Goal: Task Accomplishment & Management: Use online tool/utility

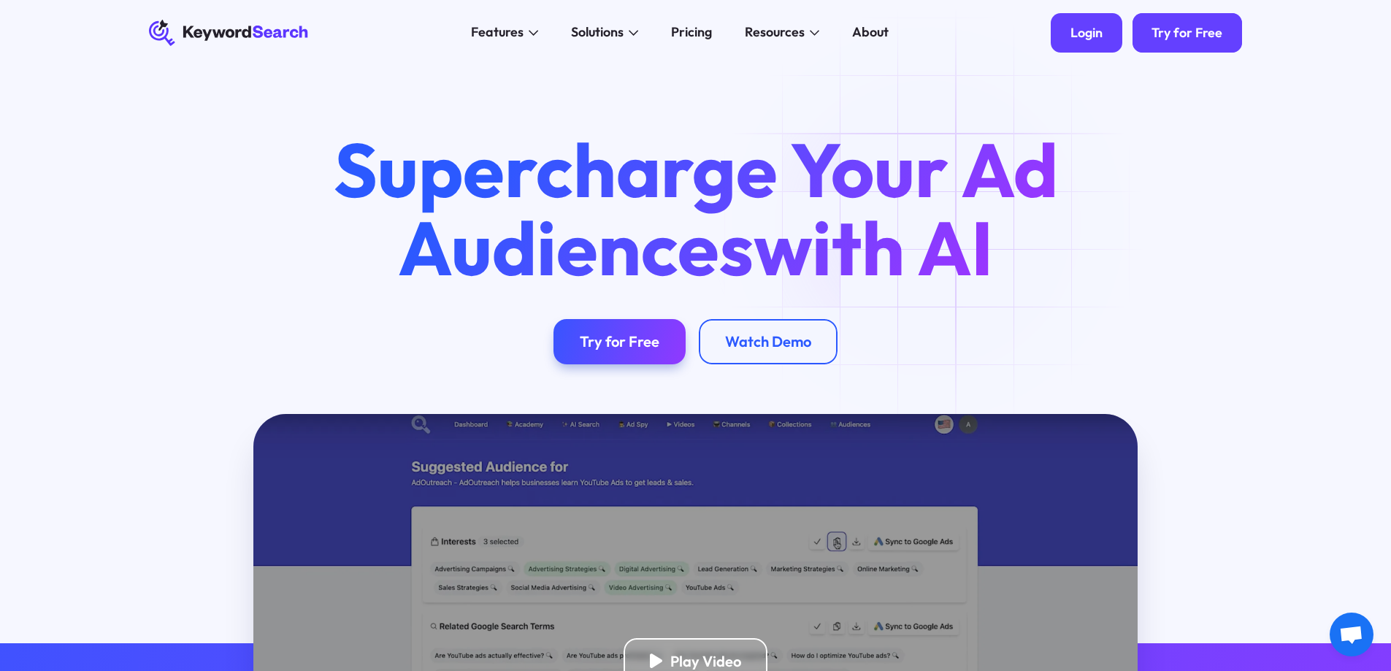
click at [1075, 32] on div "Login" at bounding box center [1087, 33] width 32 height 16
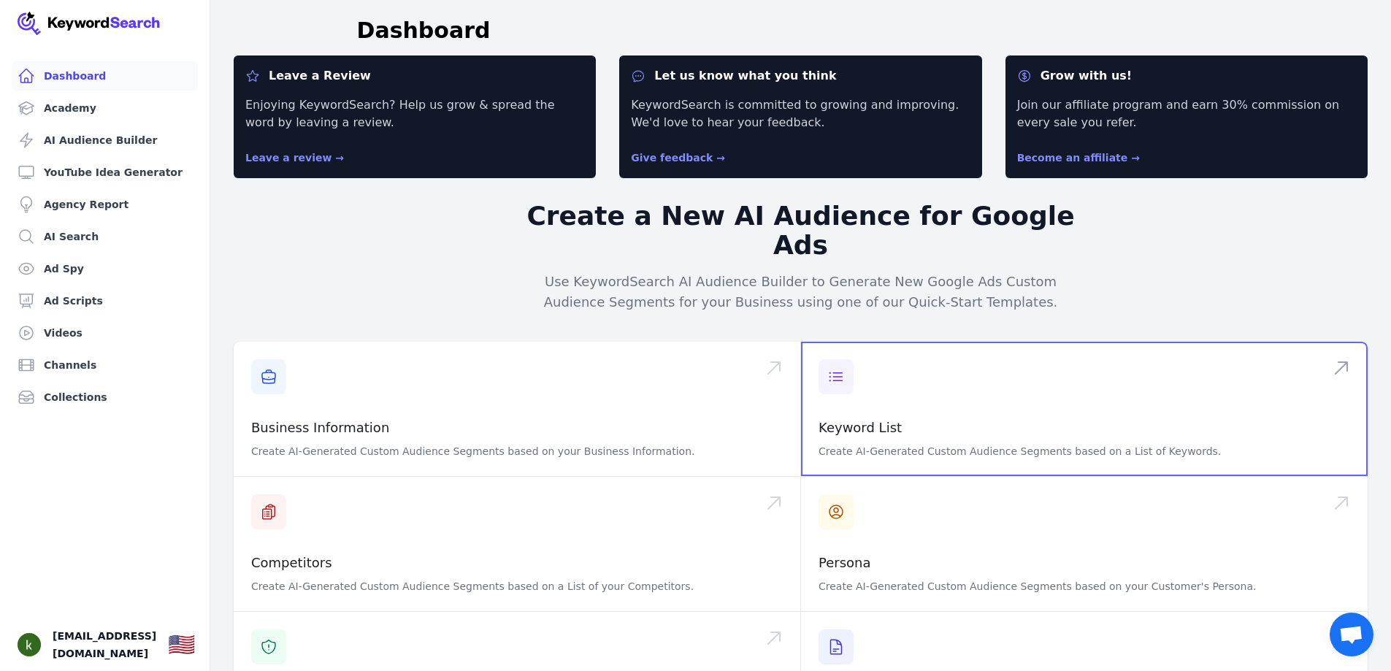
click at [852, 364] on span at bounding box center [1084, 409] width 567 height 134
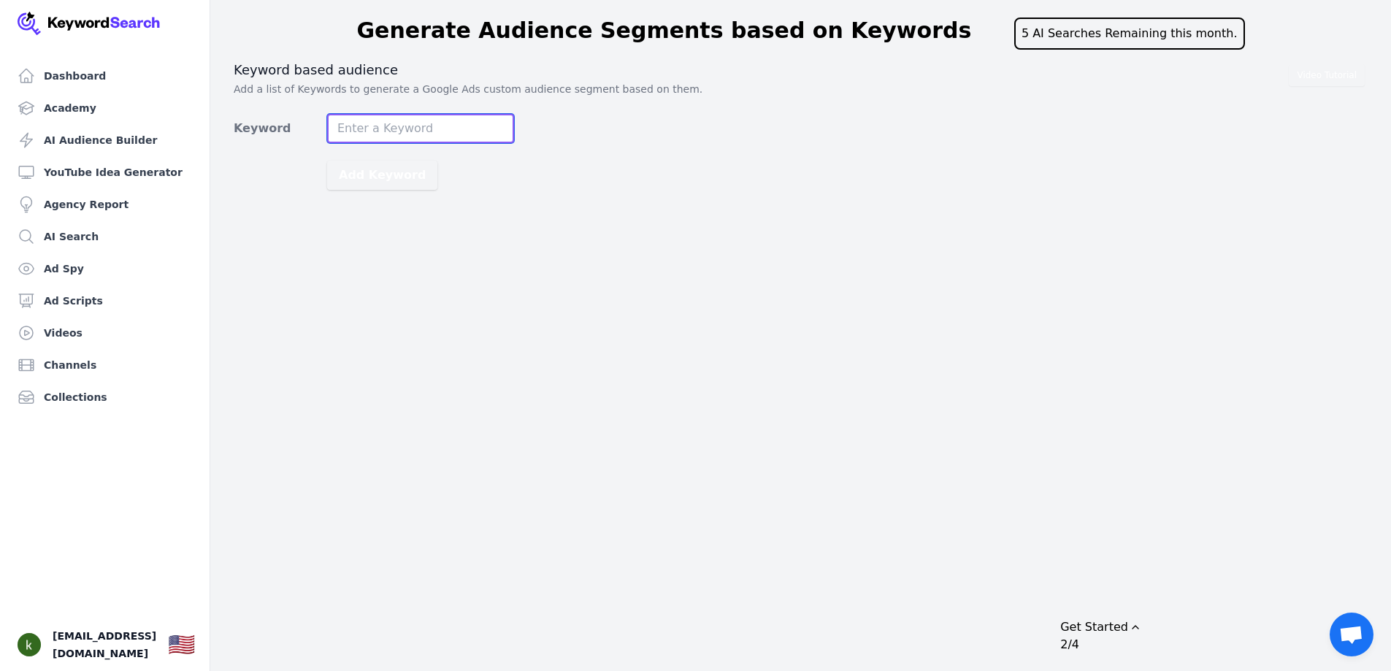
click at [416, 126] on input "Keyword" at bounding box center [420, 128] width 187 height 29
type input "back pain relief"
click at [405, 180] on button "Add Keyword" at bounding box center [382, 175] width 110 height 29
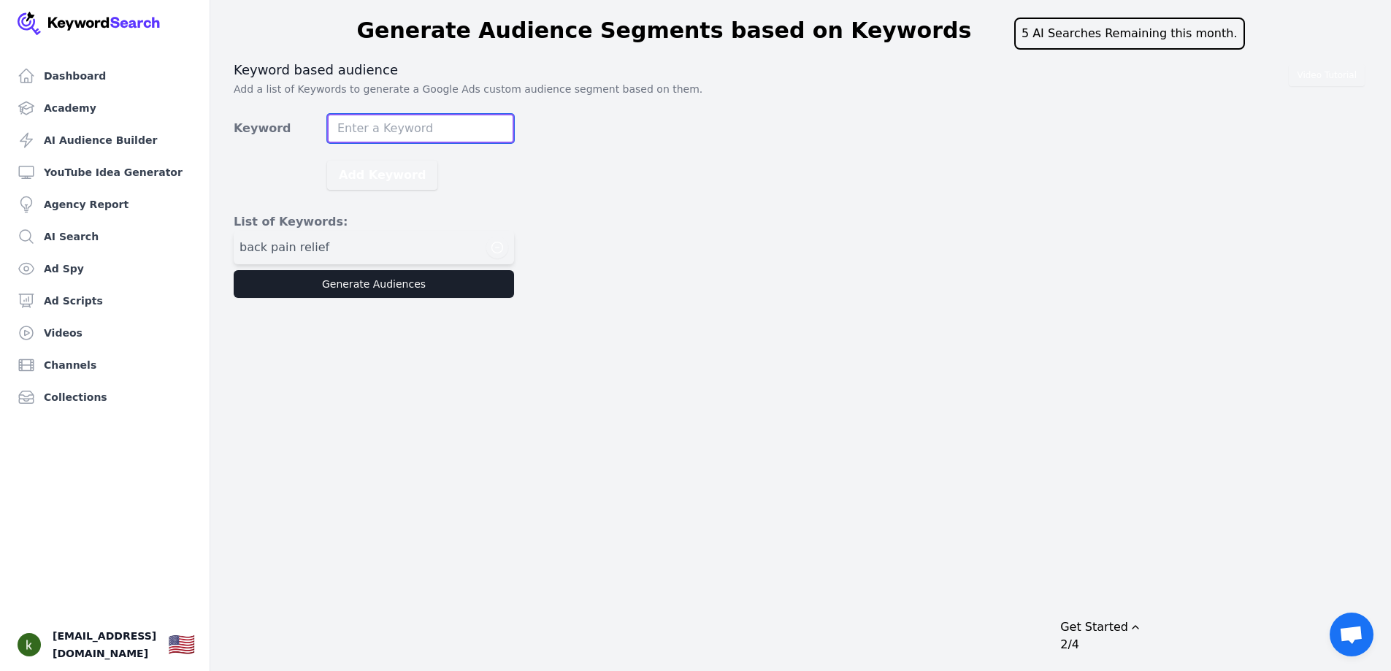
click at [426, 132] on input "Keyword" at bounding box center [420, 128] width 187 height 29
type input "back pain exercises"
click at [327, 161] on button "Add Keyword" at bounding box center [382, 175] width 110 height 29
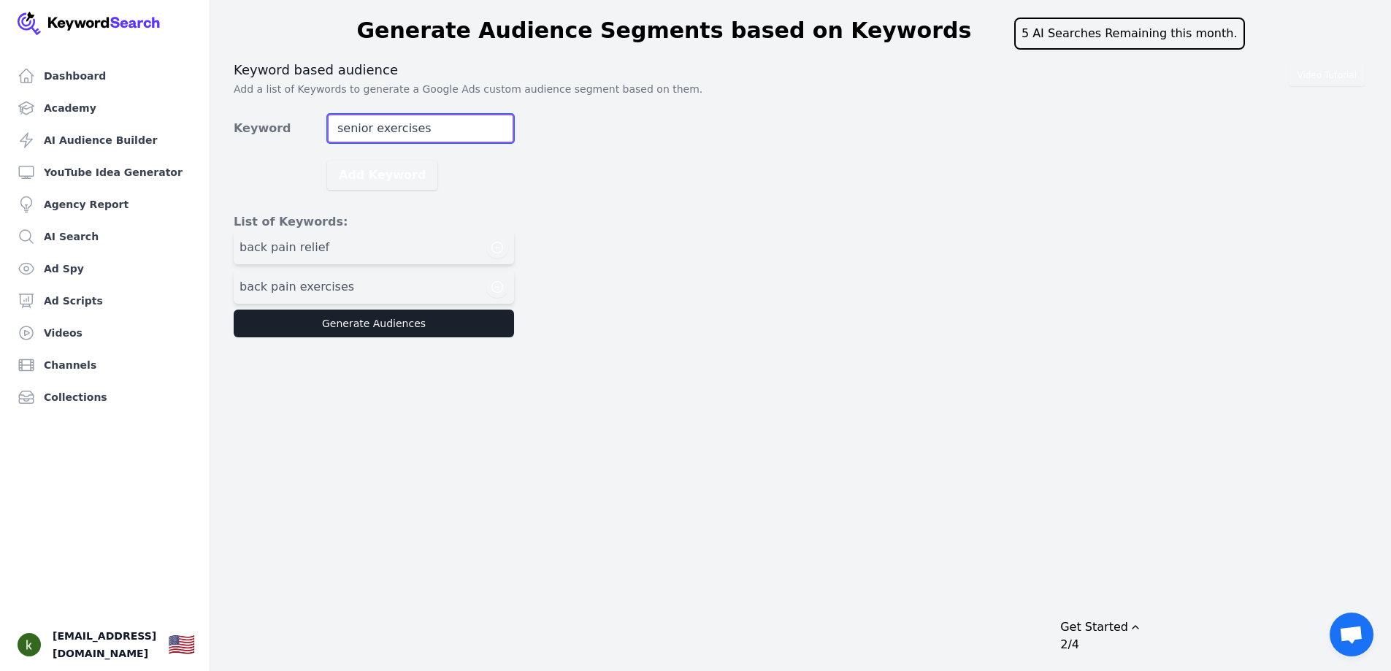
type input "senior exercises"
click at [327, 161] on button "Add Keyword" at bounding box center [382, 175] width 110 height 29
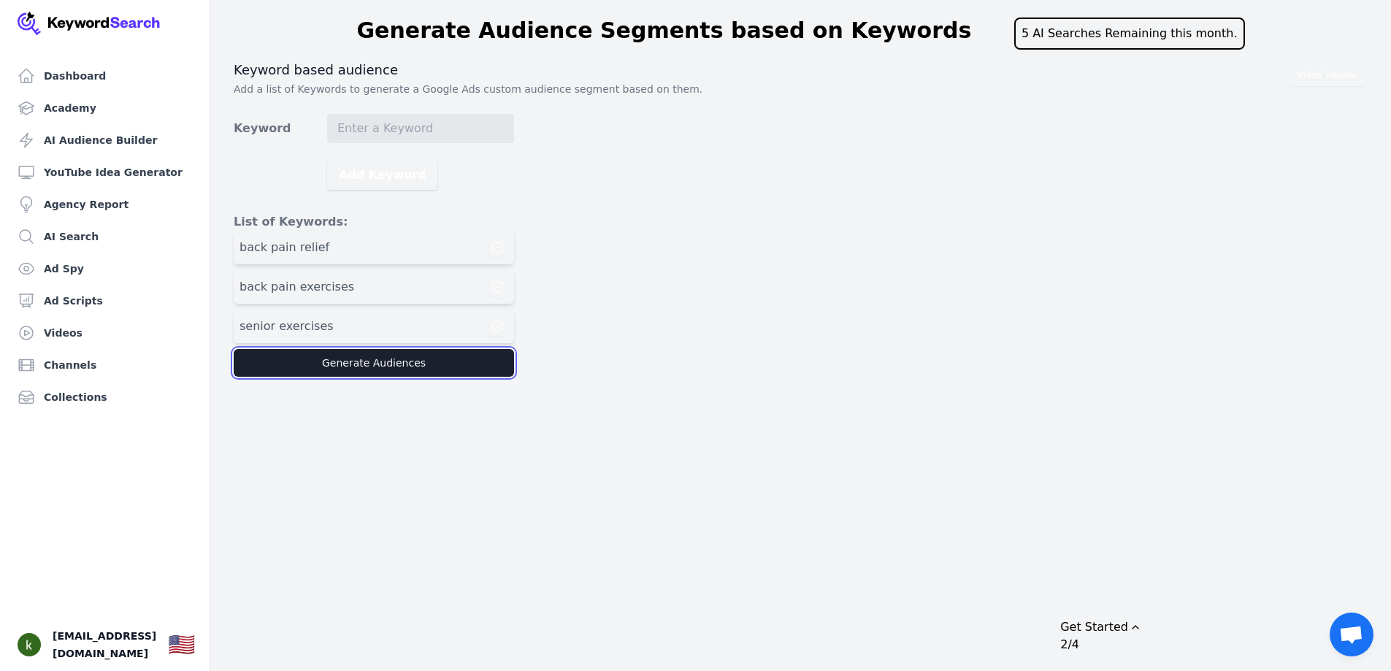
click at [389, 358] on button "Generate Audiences" at bounding box center [374, 363] width 280 height 28
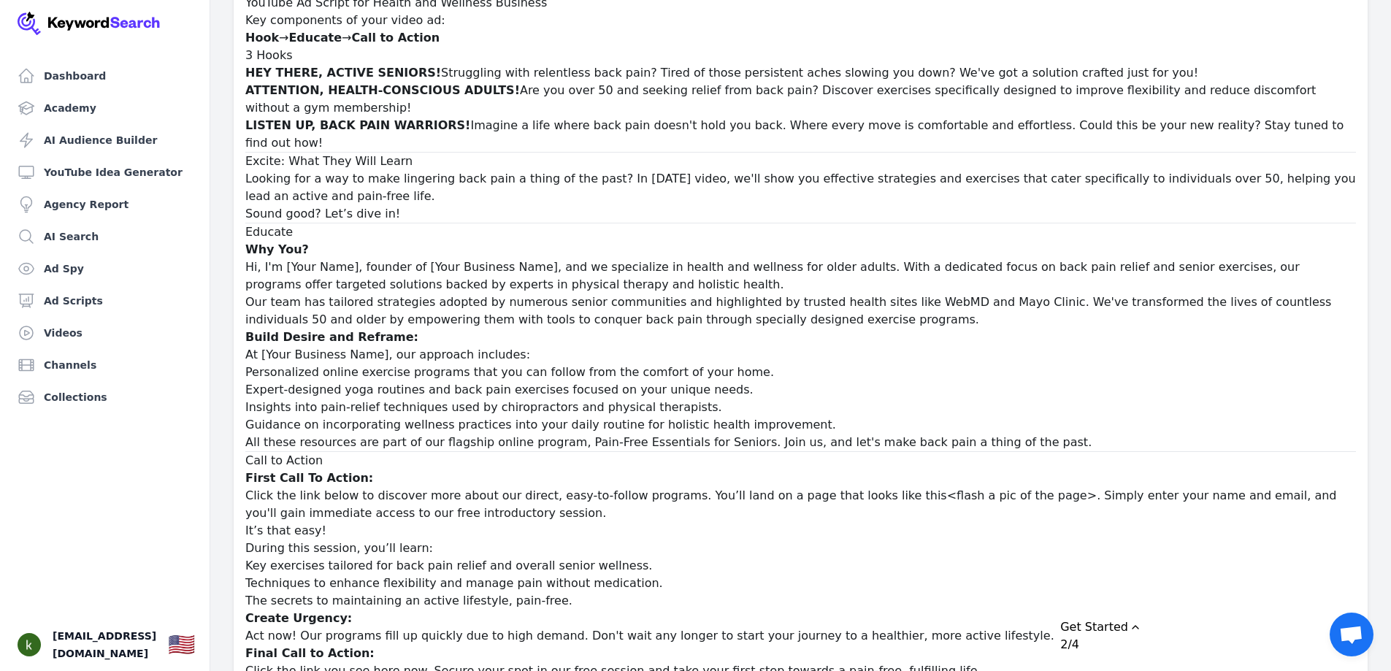
scroll to position [30428, 0]
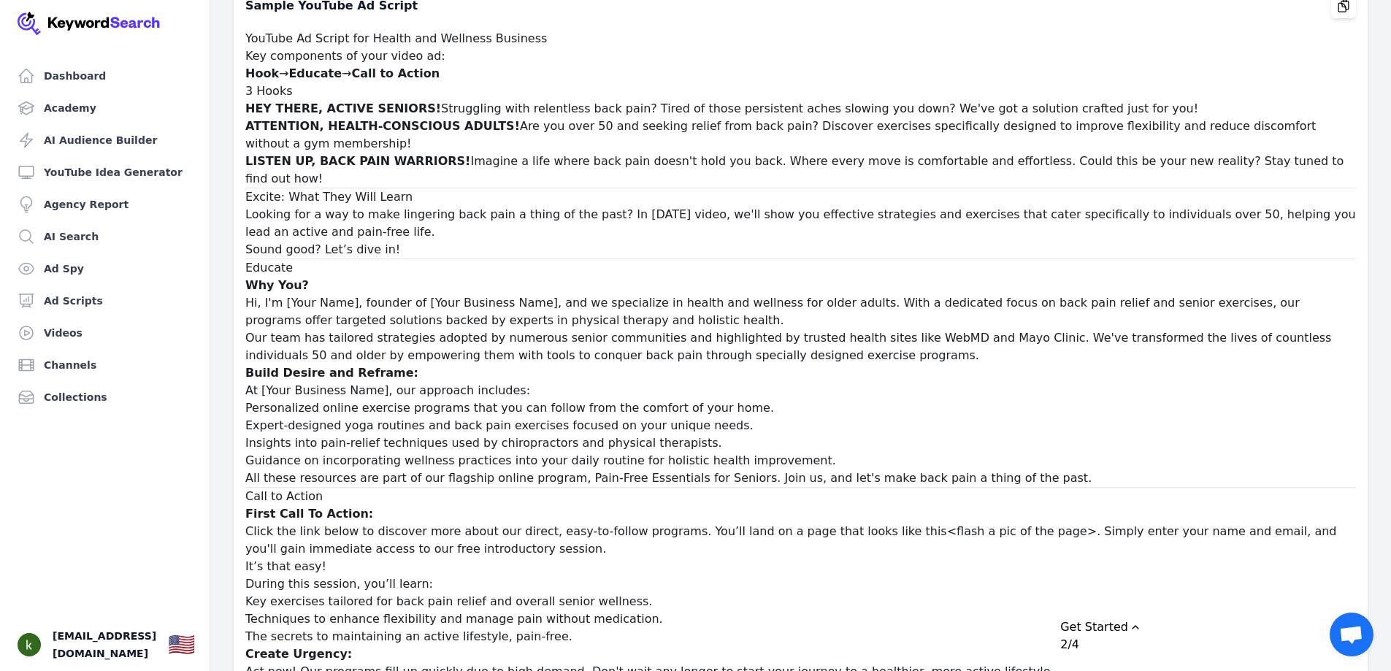
drag, startPoint x: 255, startPoint y: 296, endPoint x: 537, endPoint y: 386, distance: 295.9
drag, startPoint x: 271, startPoint y: 300, endPoint x: 624, endPoint y: 360, distance: 357.8
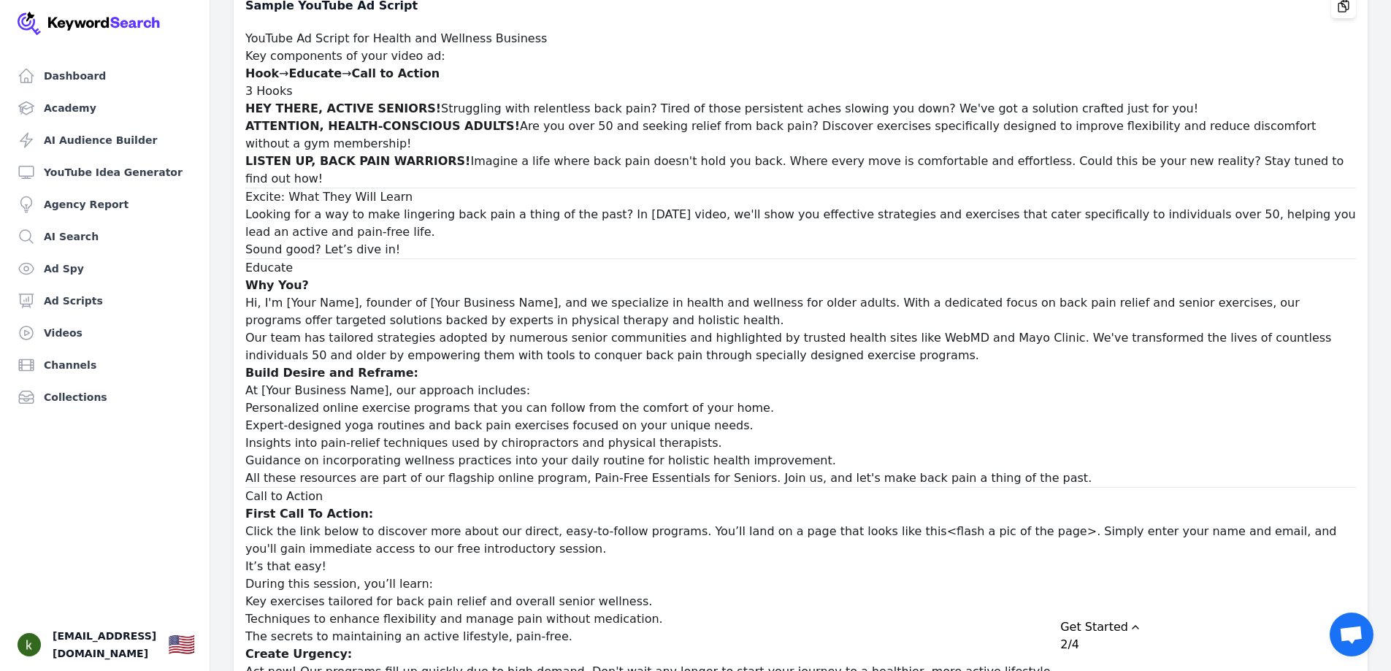
drag, startPoint x: 276, startPoint y: 302, endPoint x: 383, endPoint y: 309, distance: 107.6
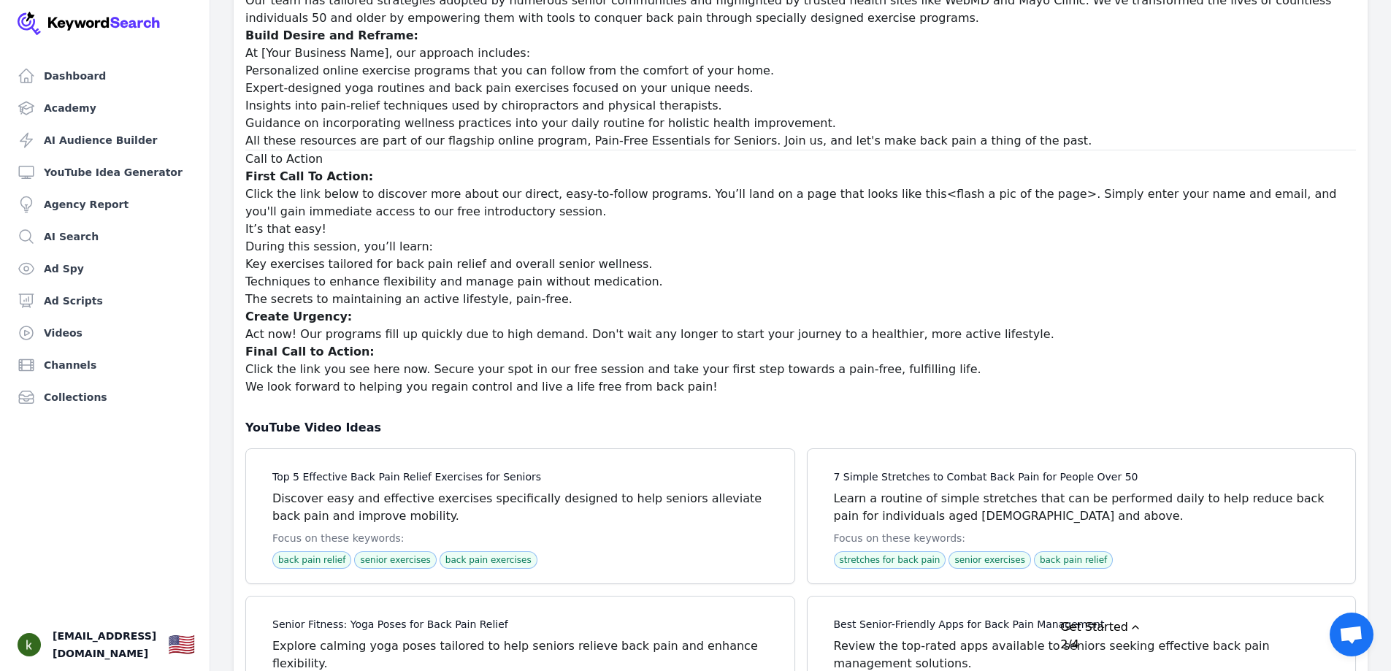
scroll to position [30790, 0]
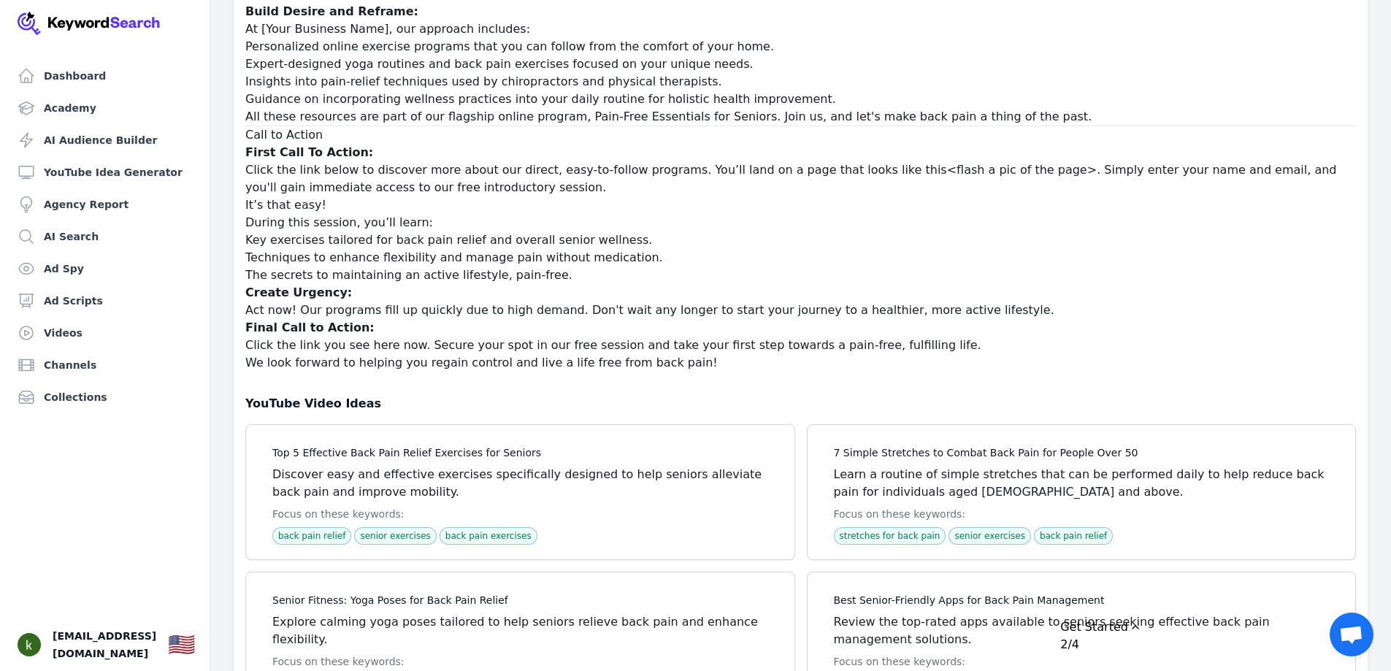
click at [1128, 619] on div "Get Started" at bounding box center [1094, 628] width 68 height 18
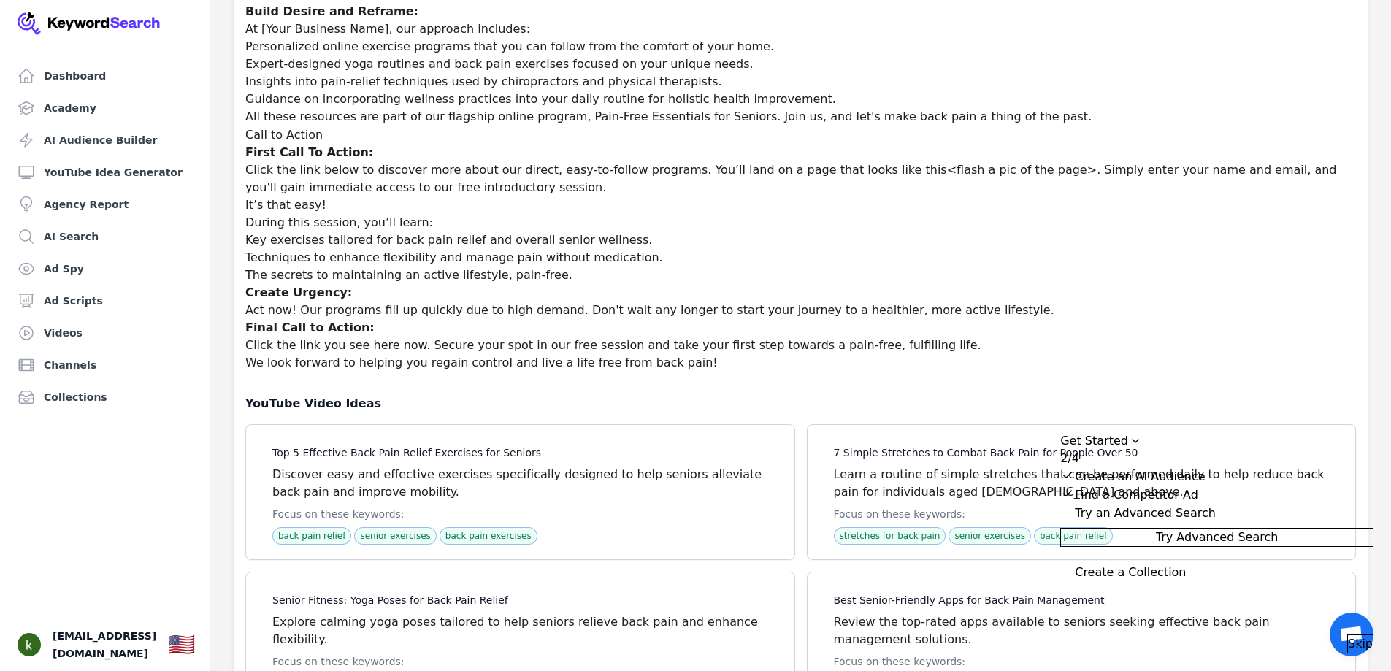
click at [1143, 434] on div "Drag to move checklist" at bounding box center [1135, 441] width 15 height 15
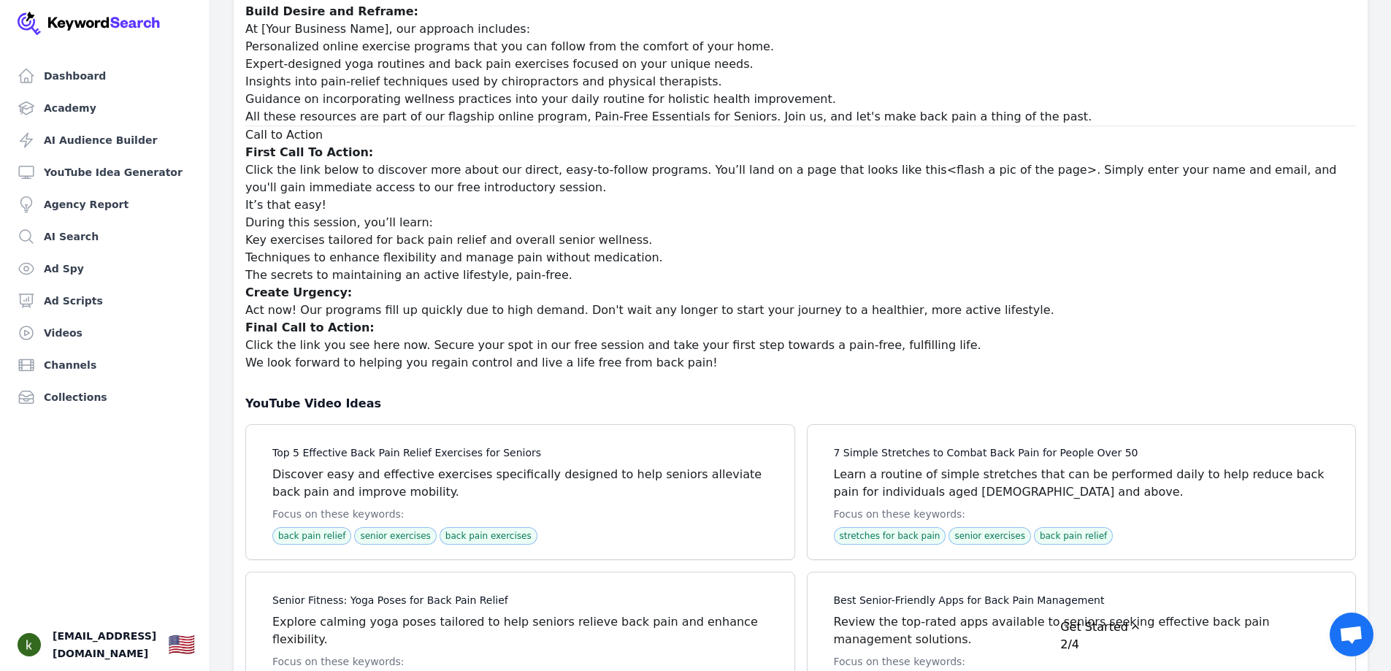
drag, startPoint x: 1052, startPoint y: 584, endPoint x: 822, endPoint y: 510, distance: 242.3
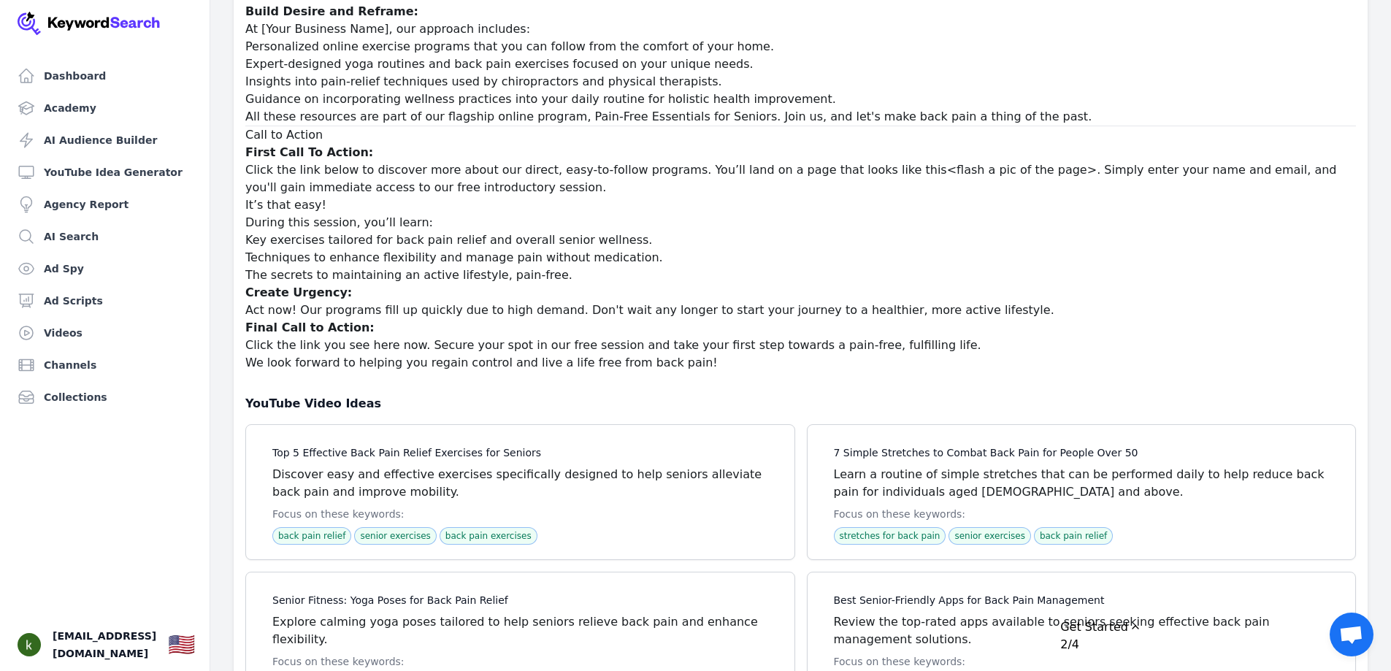
drag, startPoint x: 862, startPoint y: 567, endPoint x: 857, endPoint y: 530, distance: 36.9
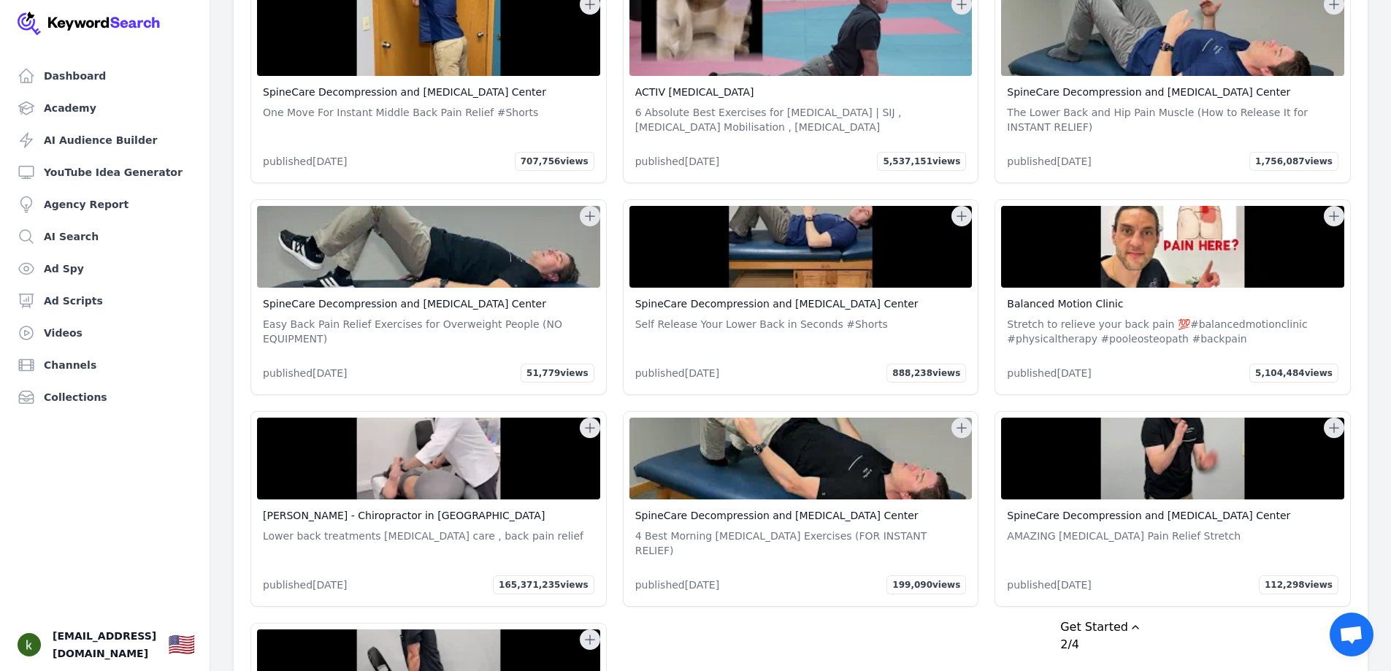
scroll to position [29767, 0]
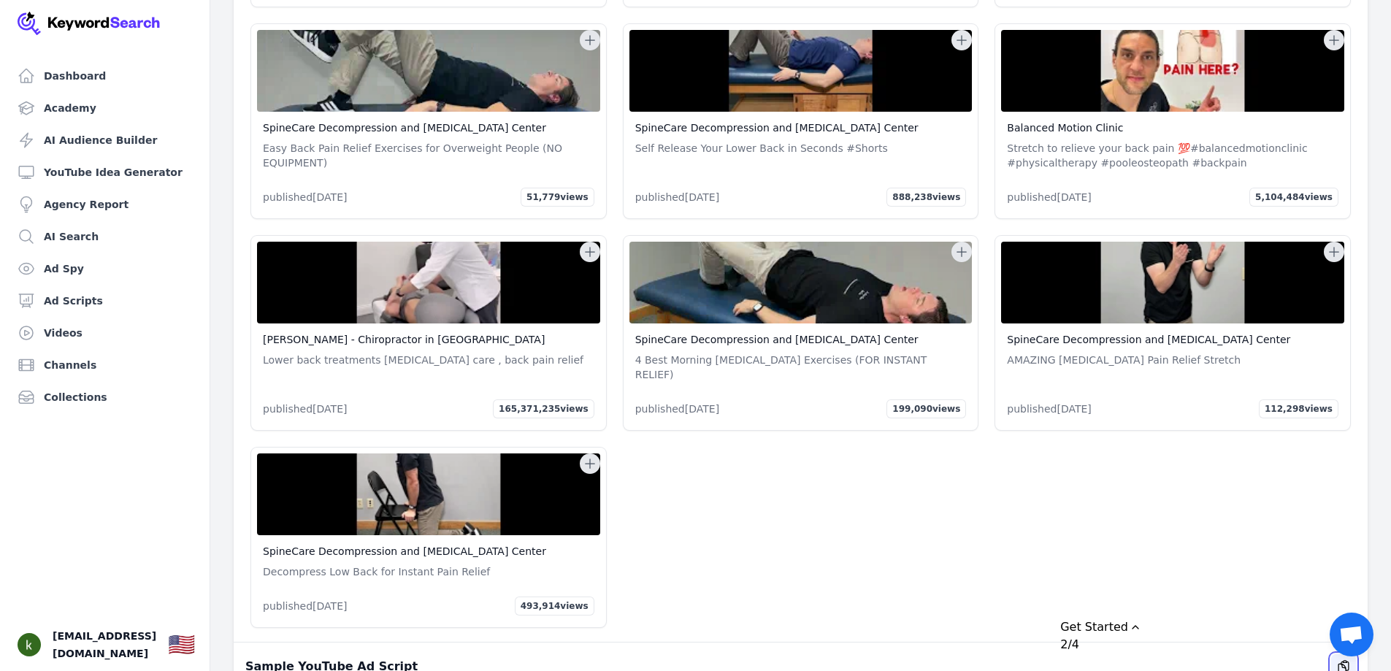
click at [1347, 659] on icon "button" at bounding box center [1343, 666] width 15 height 15
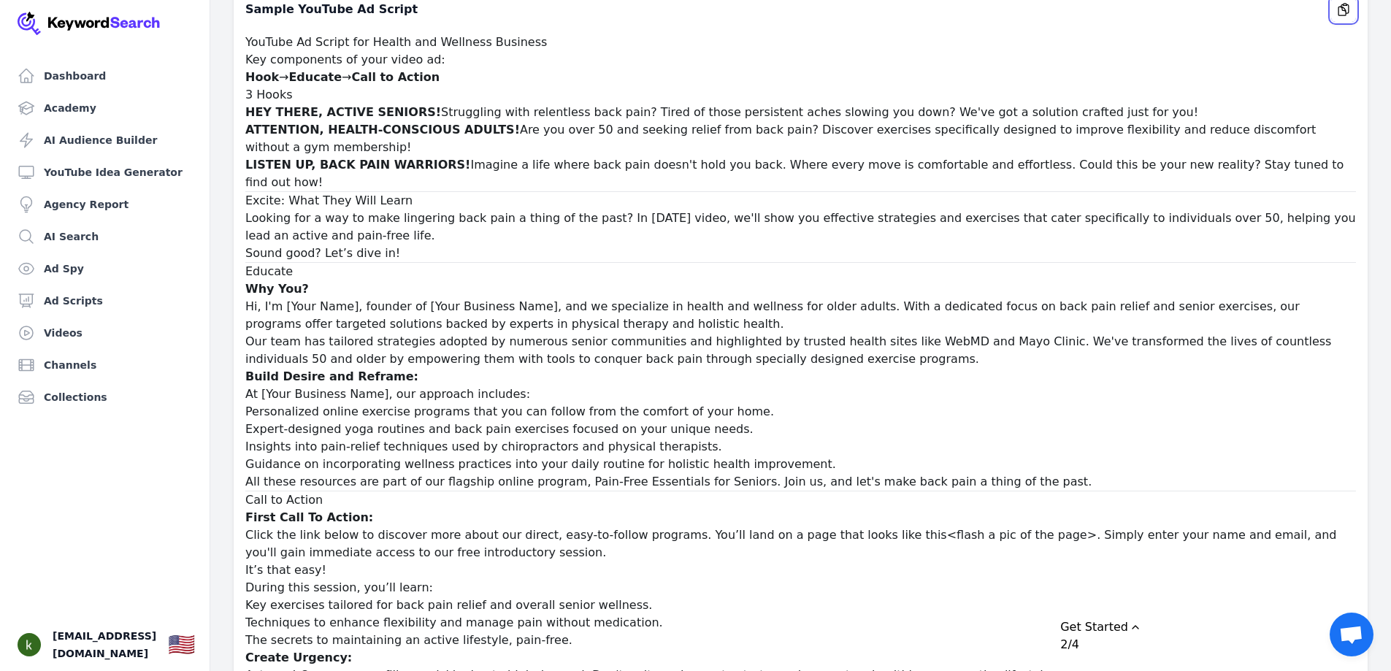
scroll to position [30132, 0]
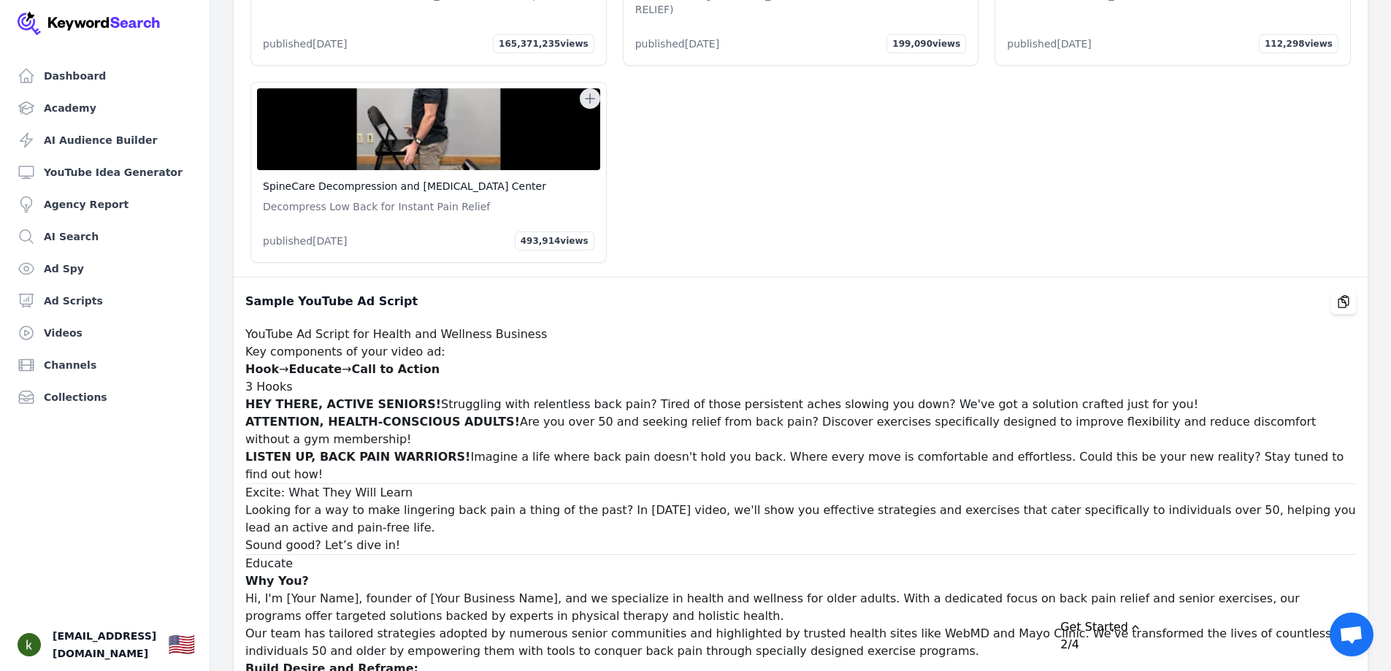
drag, startPoint x: 1216, startPoint y: 197, endPoint x: 1188, endPoint y: 143, distance: 60.7
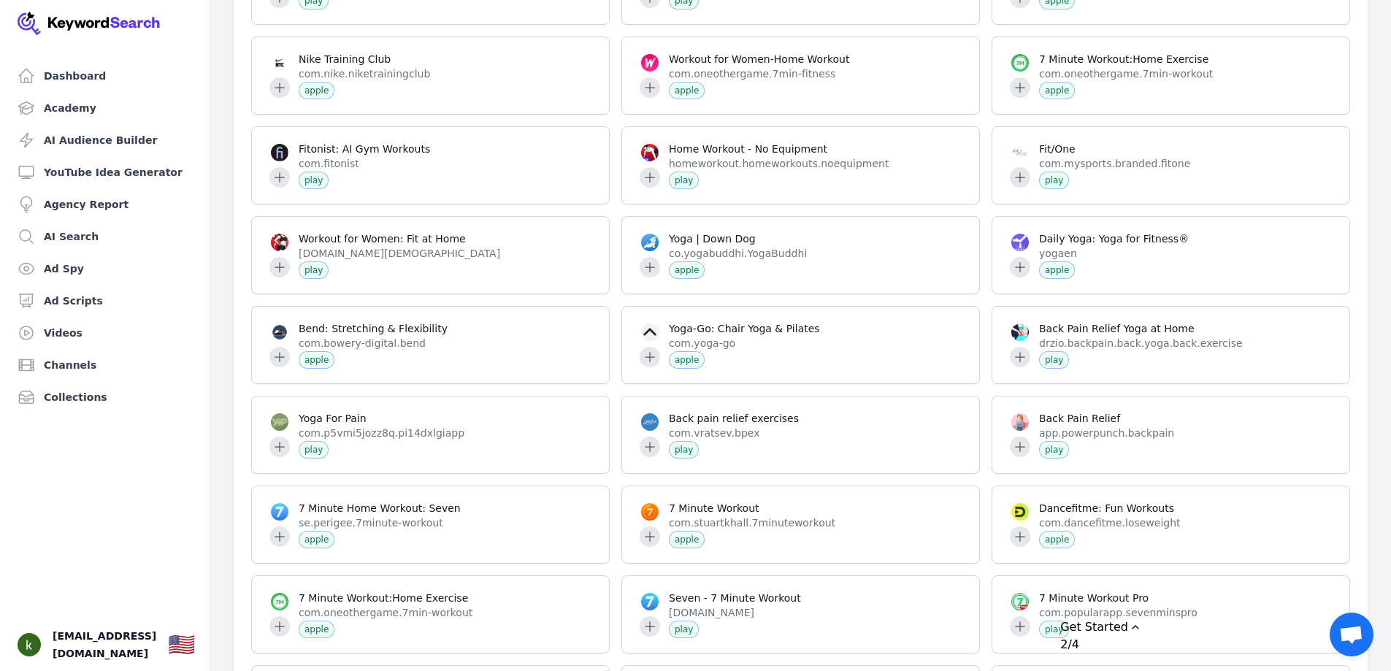
scroll to position [0, 0]
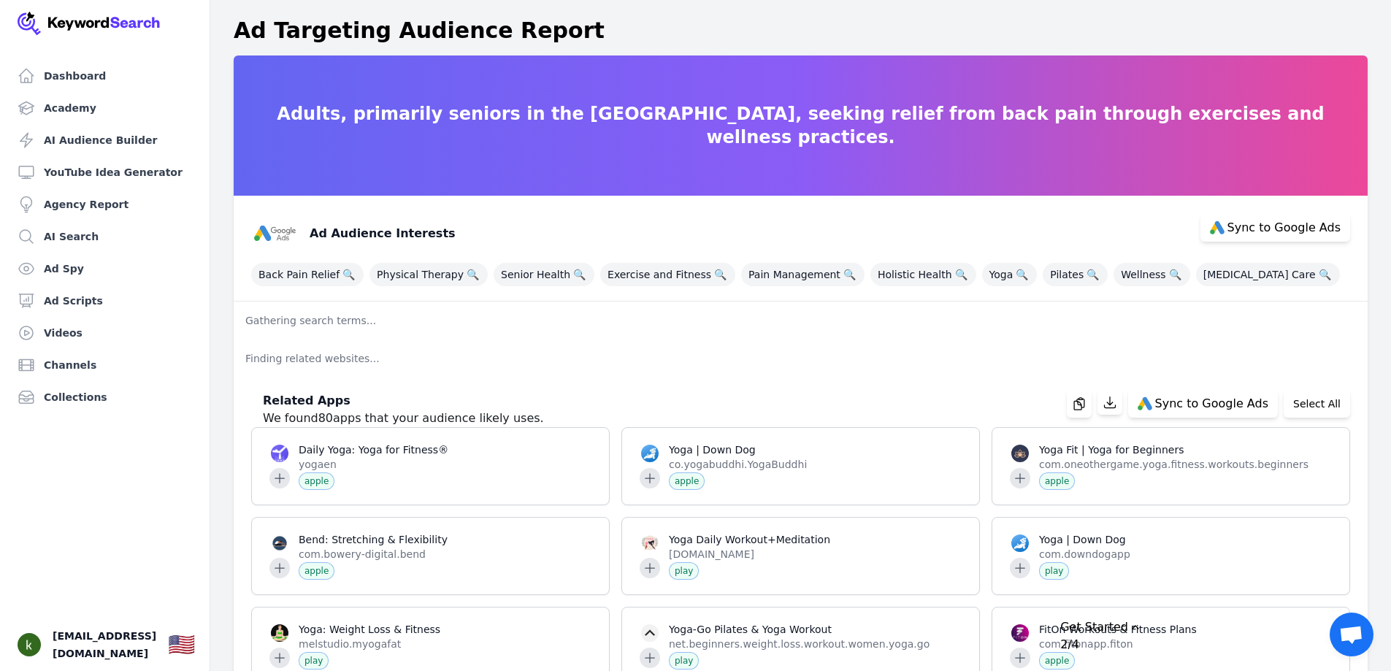
click at [334, 321] on p "Gathering search terms..." at bounding box center [801, 321] width 1134 height 38
